Goal: Information Seeking & Learning: Find specific fact

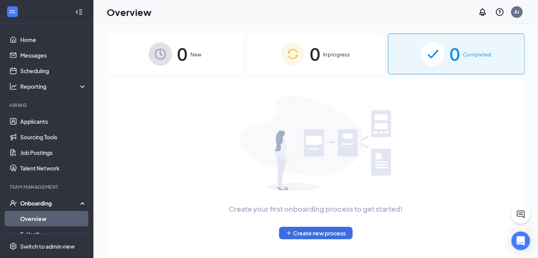
click at [427, 58] on img at bounding box center [432, 53] width 23 height 23
click at [412, 15] on div "Overview AJ" at bounding box center [315, 12] width 445 height 24
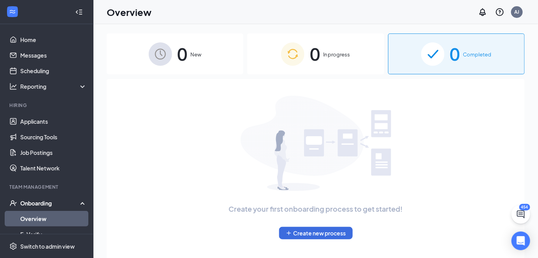
click at [415, 45] on div "0 Completed" at bounding box center [456, 53] width 137 height 41
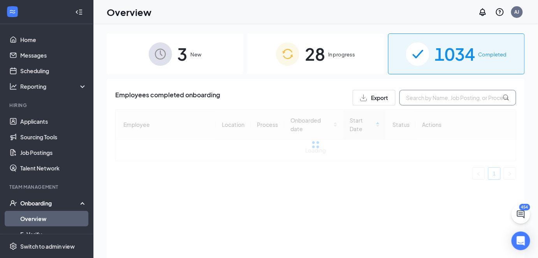
click at [431, 97] on input "text" at bounding box center [457, 98] width 117 height 16
paste input "[PERSON_NAME]"
type input "[PERSON_NAME]"
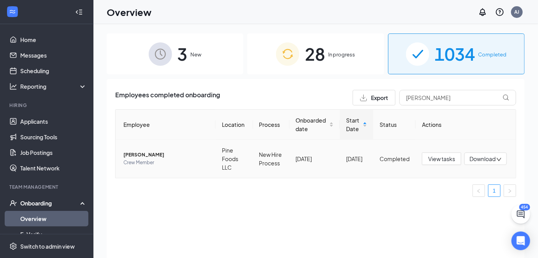
click at [142, 155] on span "[PERSON_NAME]" at bounding box center [166, 155] width 86 height 8
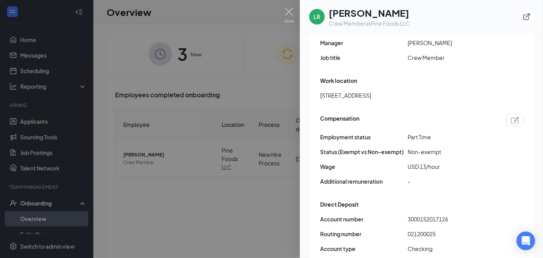
scroll to position [471, 0]
drag, startPoint x: 441, startPoint y: 143, endPoint x: 405, endPoint y: 143, distance: 36.2
click at [405, 163] on div "Wage USD 13/hour" at bounding box center [422, 167] width 204 height 9
click at [405, 163] on span "Wage" at bounding box center [364, 167] width 88 height 9
drag, startPoint x: 405, startPoint y: 143, endPoint x: 473, endPoint y: 142, distance: 68.5
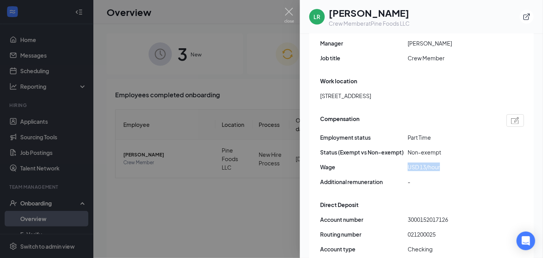
click at [473, 163] on div "Wage USD 13/hour" at bounding box center [422, 167] width 204 height 9
click at [473, 163] on span "USD 13/hour" at bounding box center [452, 167] width 88 height 9
drag, startPoint x: 427, startPoint y: 142, endPoint x: 402, endPoint y: 142, distance: 24.9
click at [402, 163] on div "Wage USD 13/hour" at bounding box center [422, 167] width 204 height 9
click at [402, 163] on span "Wage" at bounding box center [364, 167] width 88 height 9
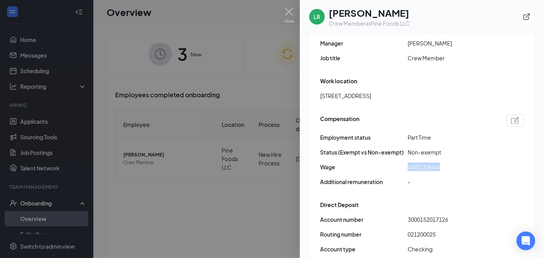
drag, startPoint x: 413, startPoint y: 141, endPoint x: 464, endPoint y: 144, distance: 50.7
click at [464, 163] on div "Wage USD 13/hour" at bounding box center [422, 167] width 204 height 9
click at [464, 163] on span "USD 13/hour" at bounding box center [452, 167] width 88 height 9
drag, startPoint x: 425, startPoint y: 144, endPoint x: 407, endPoint y: 144, distance: 18.3
click at [407, 163] on div "Wage USD 13/hour" at bounding box center [422, 167] width 204 height 9
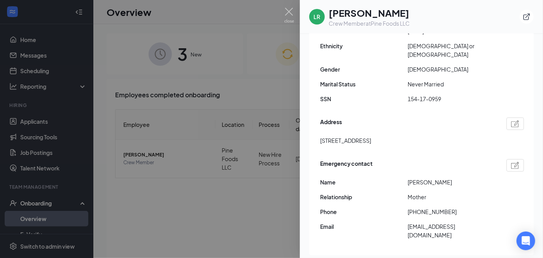
scroll to position [0, 0]
